Goal: Task Accomplishment & Management: Use online tool/utility

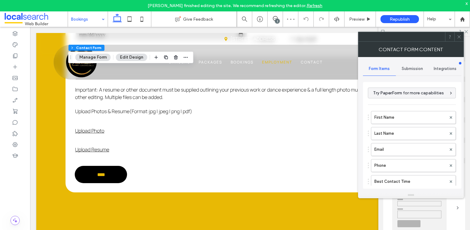
type input "****"
type input "*"
type input "***"
type input "*"
type input "***"
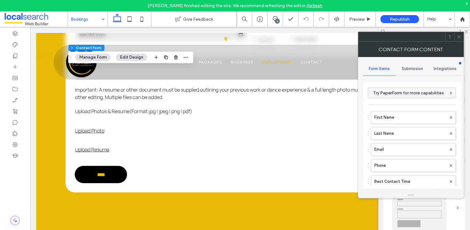
click at [460, 35] on icon at bounding box center [459, 36] width 5 height 5
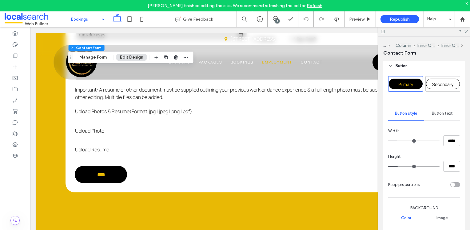
scroll to position [338, 0]
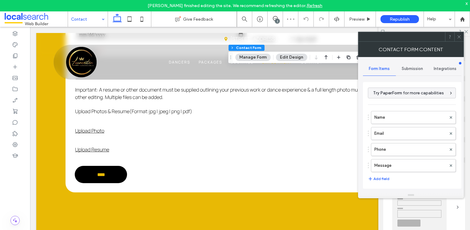
type input "**********"
type input "*"
type input "***"
type input "*"
type input "***"
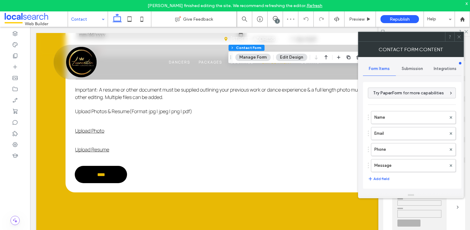
click at [386, 206] on div "Form alignment Left Right" at bounding box center [424, 221] width 82 height 86
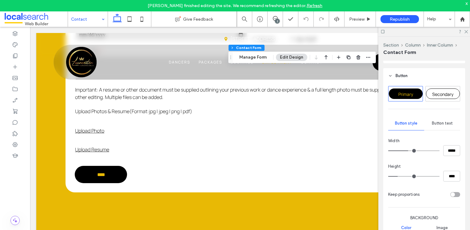
scroll to position [338, 0]
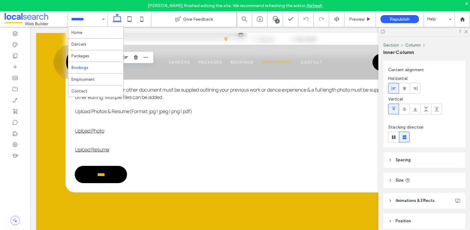
scroll to position [66, 0]
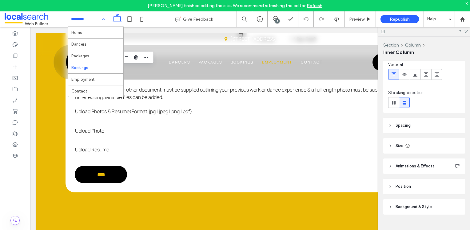
click at [418, 166] on span "Animations & Effects" at bounding box center [415, 166] width 39 height 6
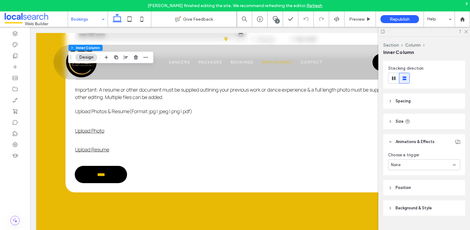
scroll to position [92, 0]
click at [415, 202] on header "Background & Style" at bounding box center [424, 205] width 82 height 15
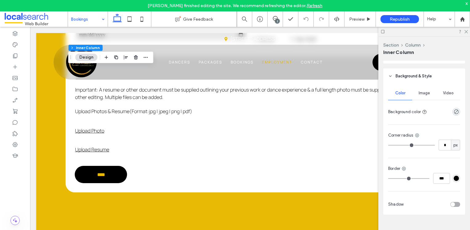
scroll to position [99, 0]
click at [409, 75] on span "Background & Style" at bounding box center [414, 76] width 36 height 6
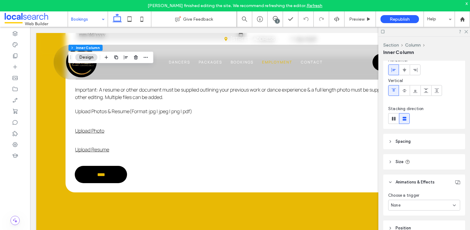
scroll to position [31, 0]
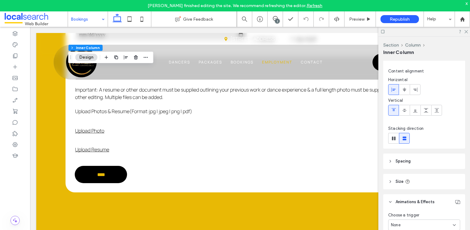
click at [401, 160] on span "Spacing" at bounding box center [403, 161] width 15 height 6
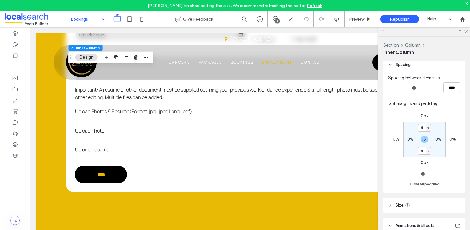
scroll to position [92, 0]
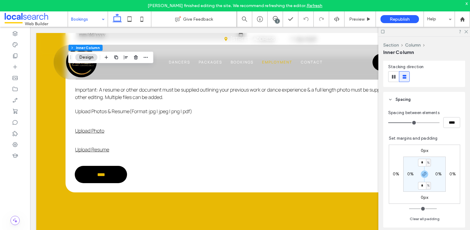
click at [396, 99] on span "Spacing" at bounding box center [403, 99] width 15 height 6
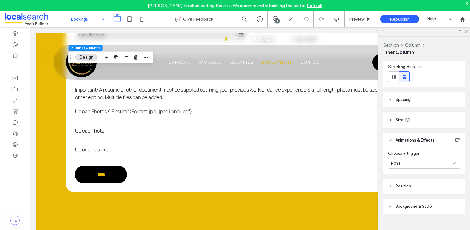
click at [397, 118] on span "Size" at bounding box center [400, 120] width 8 height 6
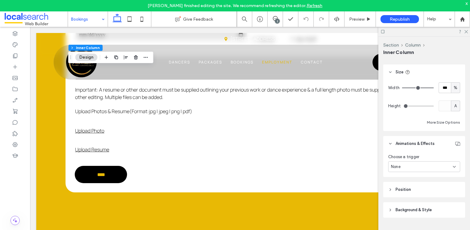
scroll to position [143, 0]
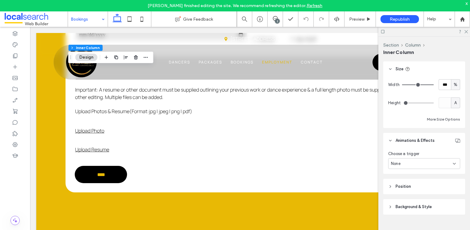
click at [401, 66] on span "Size" at bounding box center [400, 69] width 8 height 6
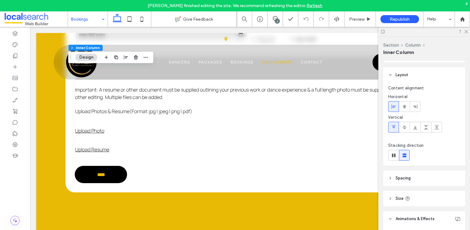
scroll to position [0, 0]
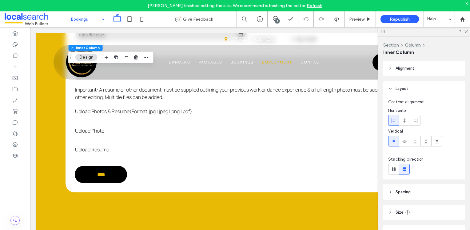
click at [407, 89] on span "Layout" at bounding box center [402, 89] width 13 height 6
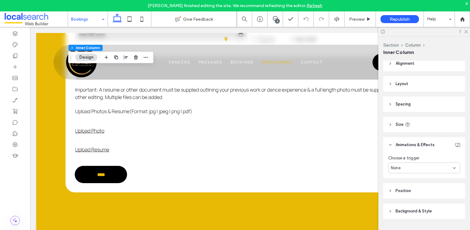
scroll to position [9, 0]
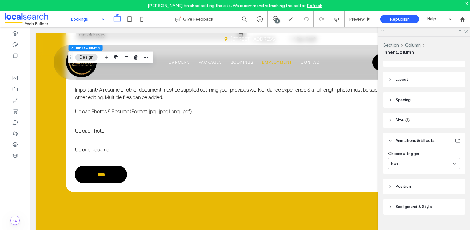
click at [394, 140] on header "Animations & Effects" at bounding box center [424, 140] width 82 height 15
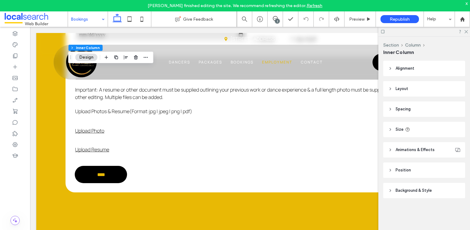
scroll to position [0, 0]
click at [409, 172] on span "Position" at bounding box center [403, 170] width 15 height 6
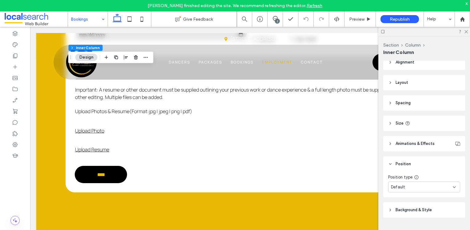
scroll to position [9, 0]
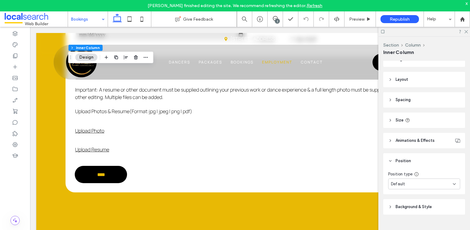
click at [399, 159] on span "Position" at bounding box center [403, 161] width 15 height 6
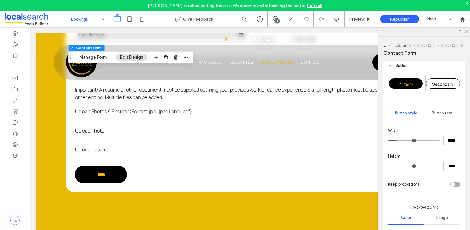
scroll to position [369, 0]
